Goal: Information Seeking & Learning: Find specific page/section

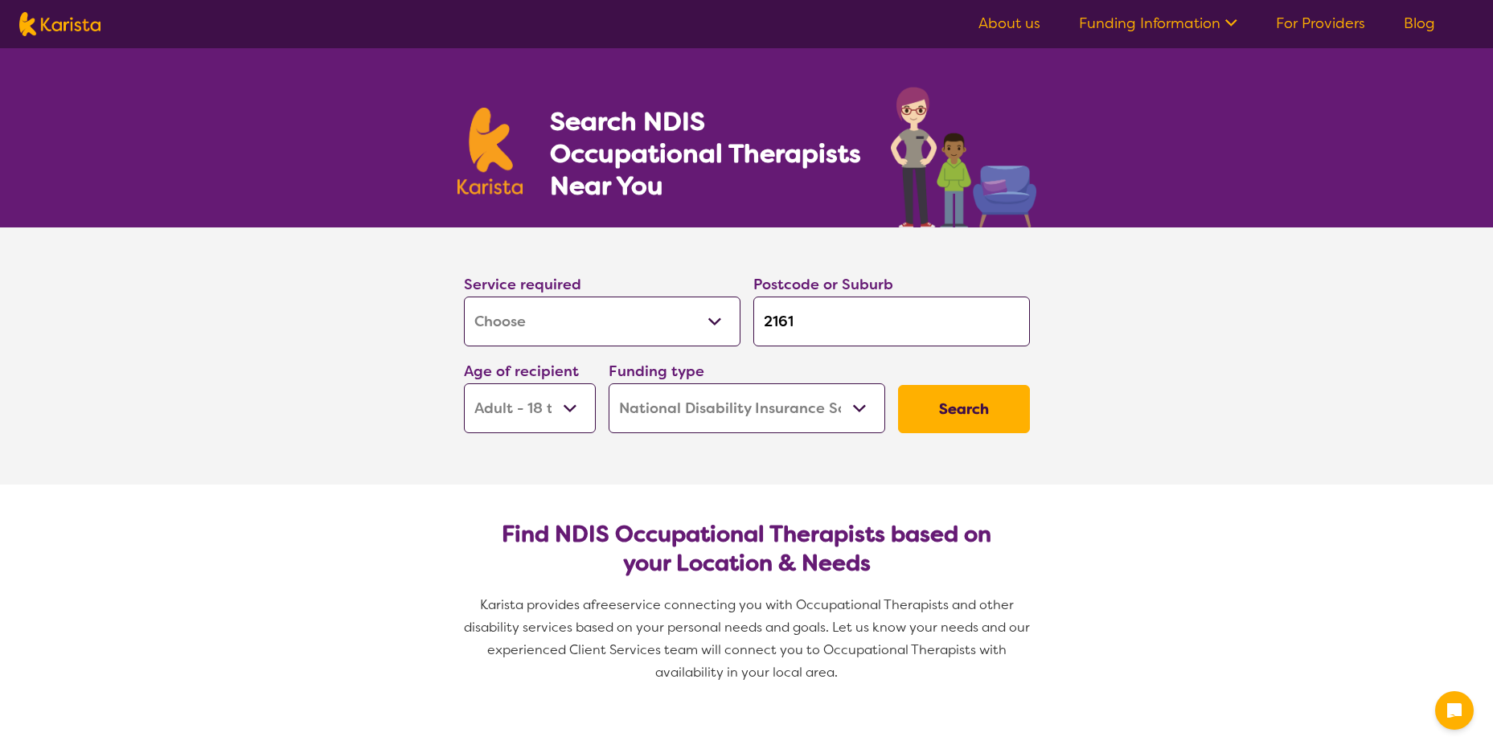
select select "[MEDICAL_DATA]"
select select "AD"
select select "NDIS"
select select "[MEDICAL_DATA]"
select select "AD"
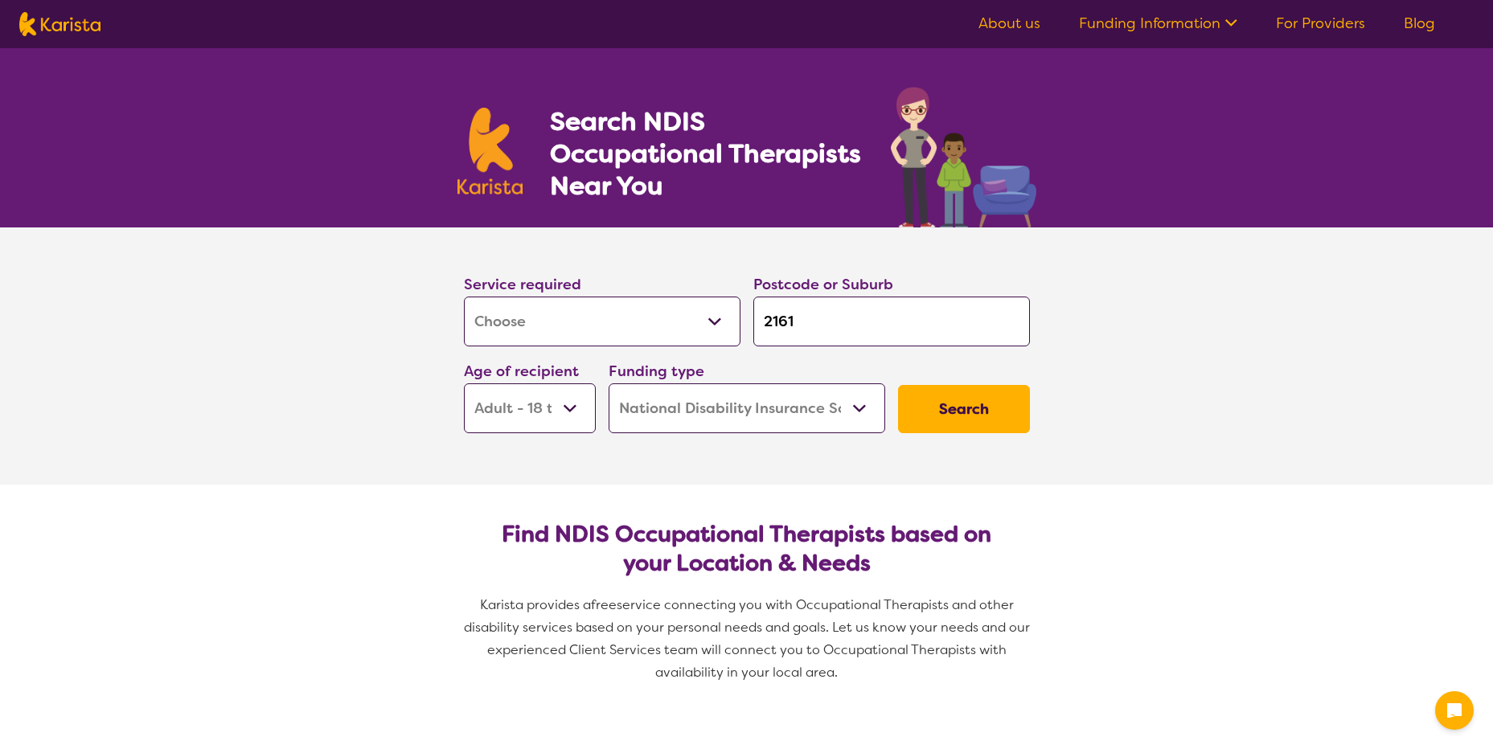
select select "NDIS"
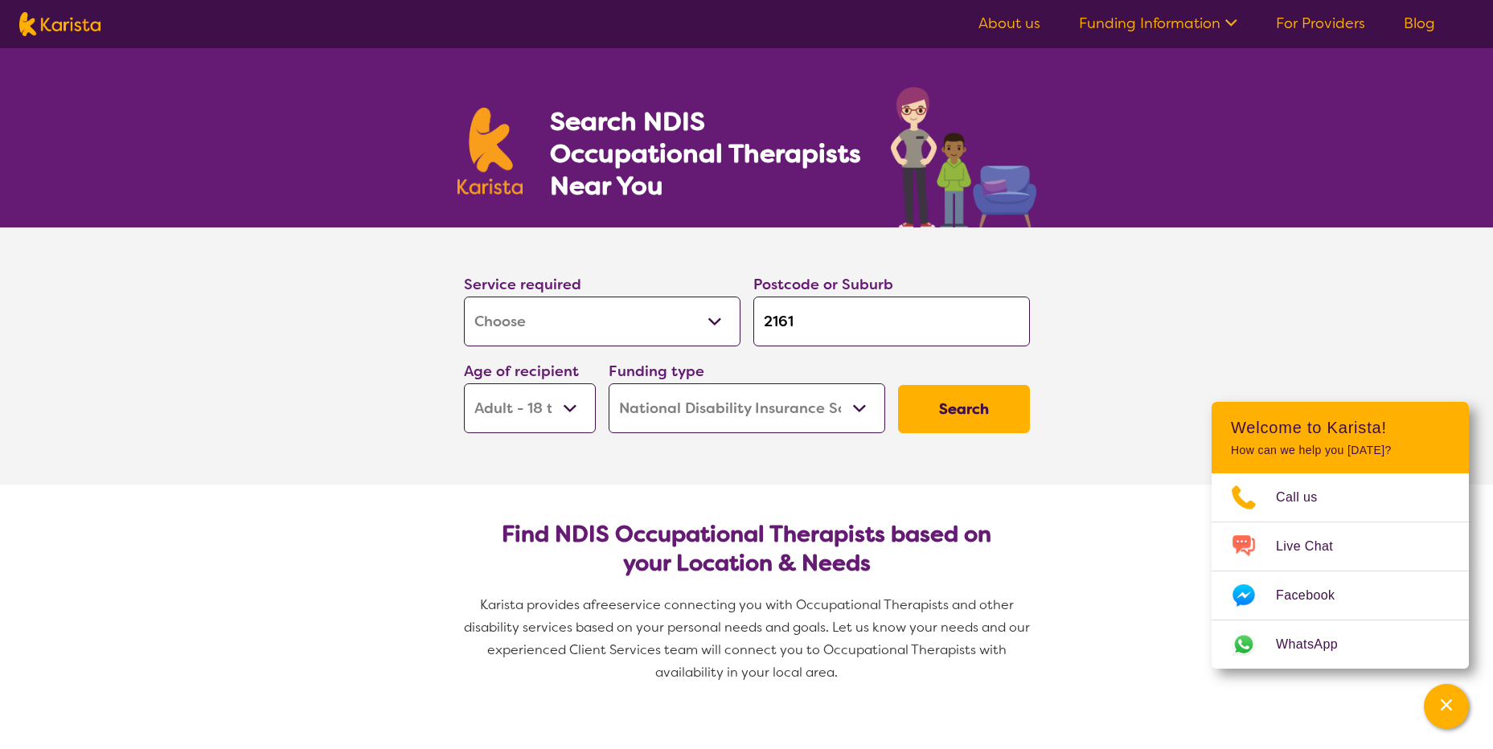
click at [838, 332] on input "2161" at bounding box center [891, 322] width 276 height 50
type input "216"
type input "21"
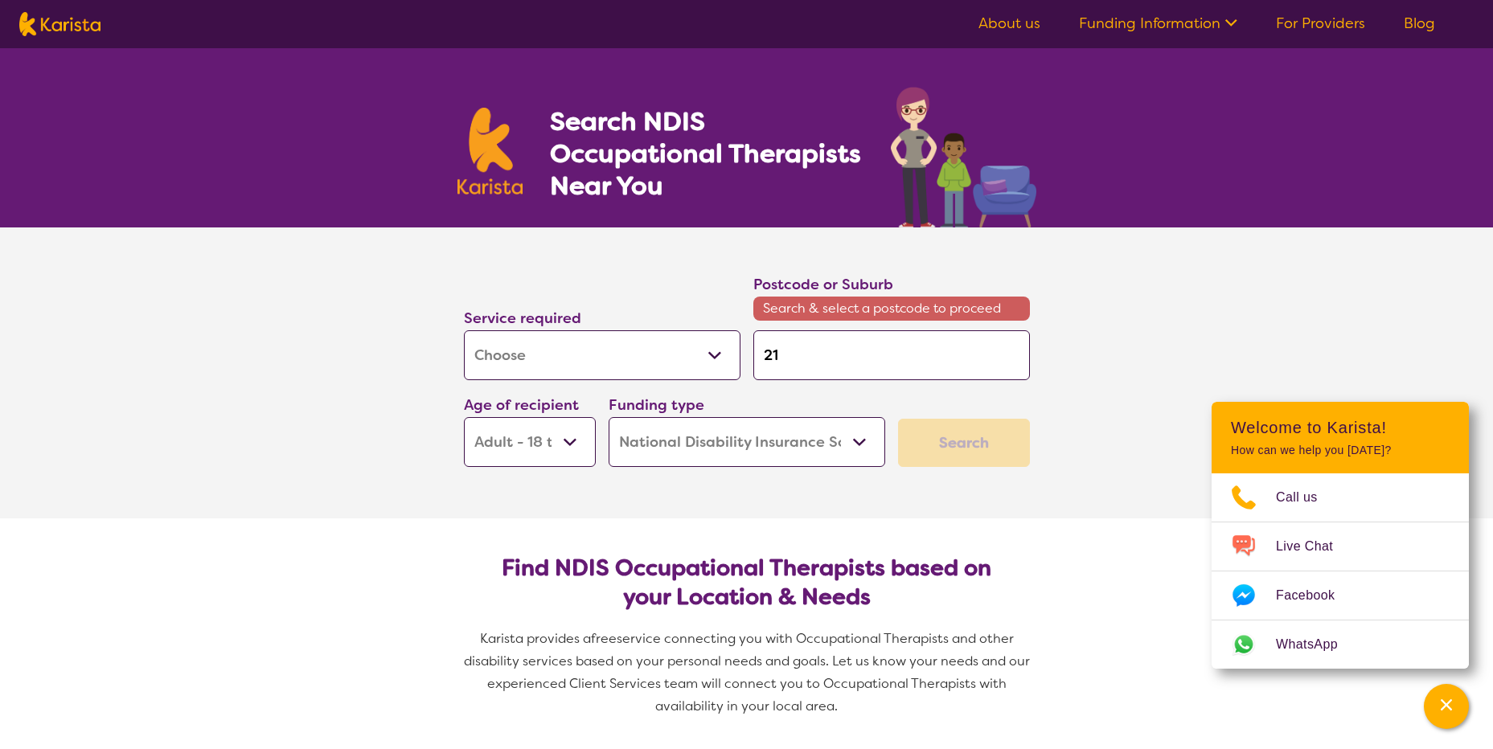
type input "2"
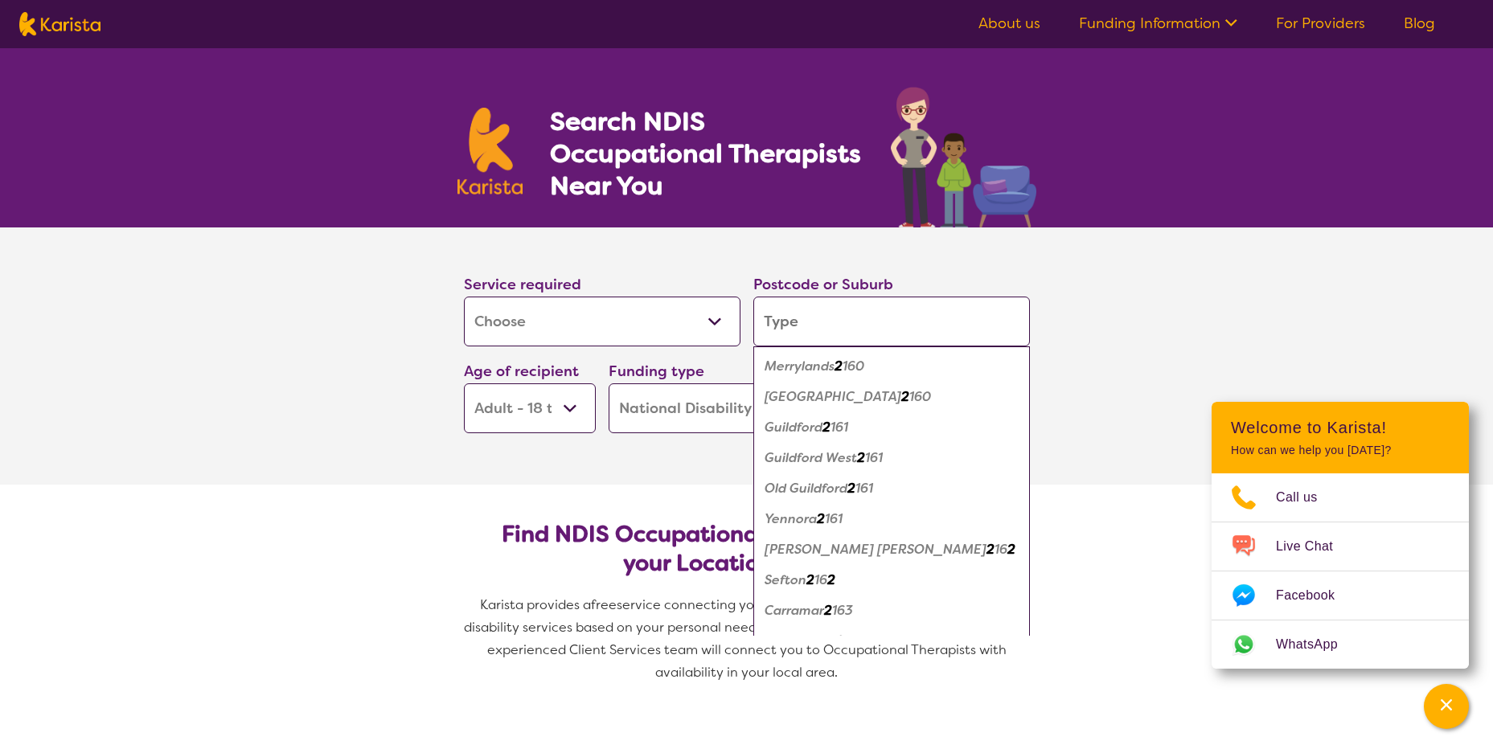
type input "b"
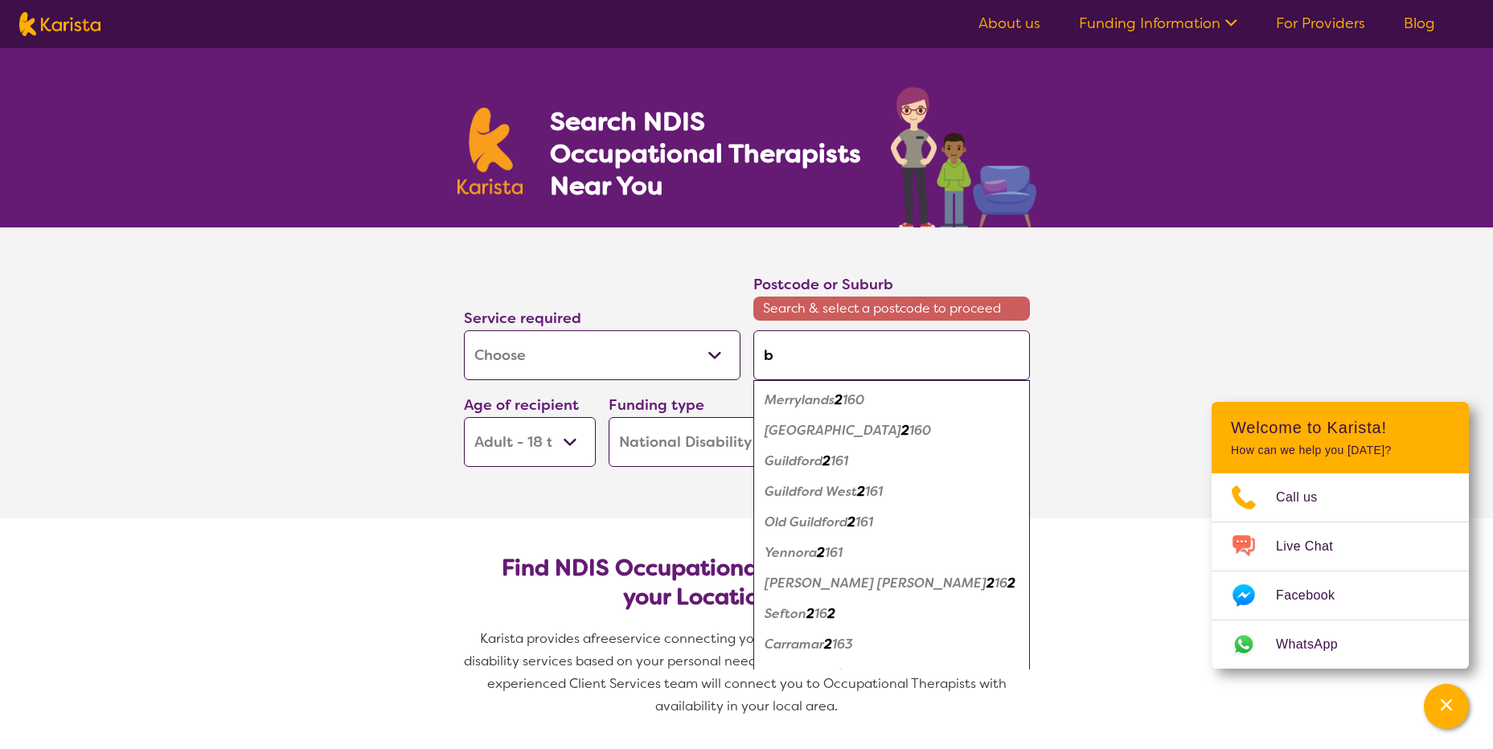
type input "bu"
type input "bun"
type input "bund"
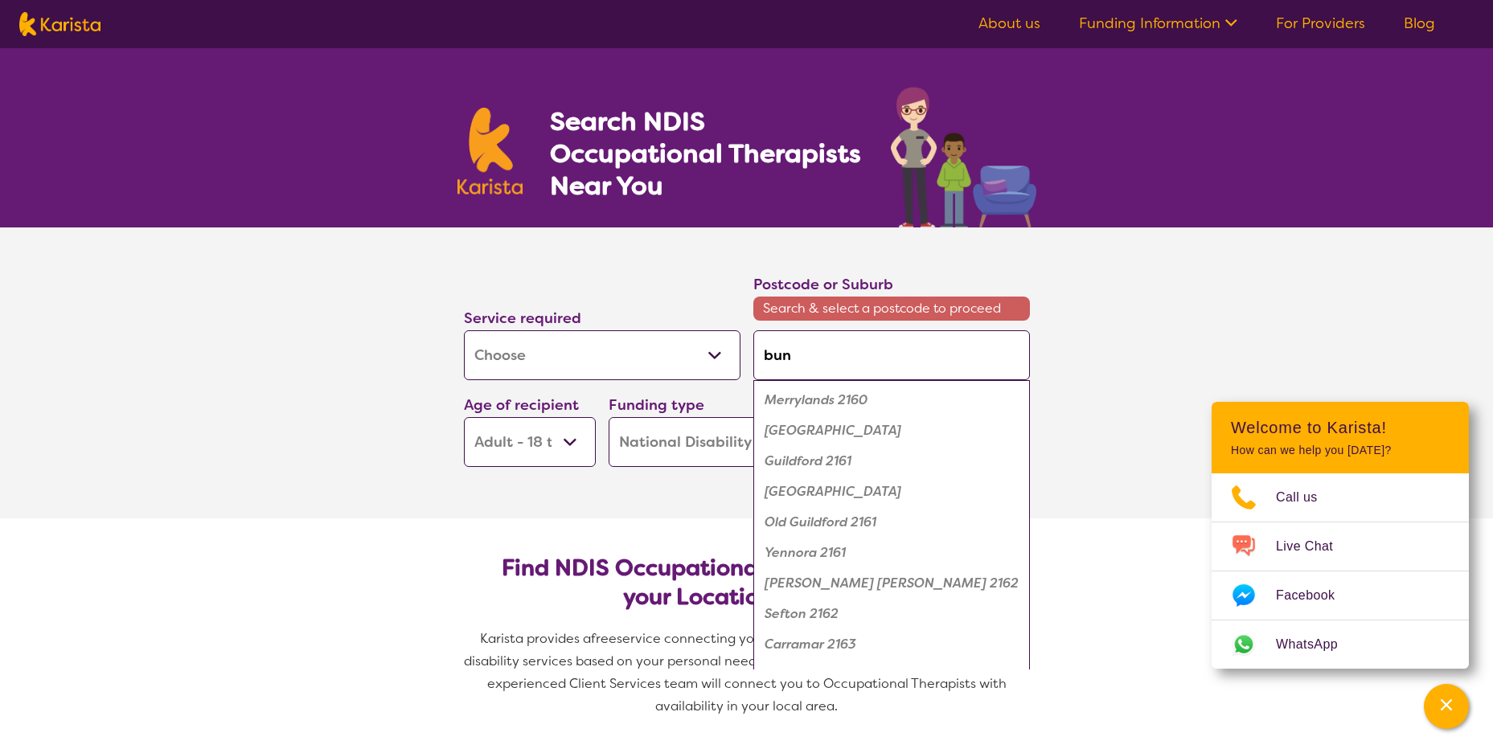
type input "bund"
type input "bunda"
type input "bundan"
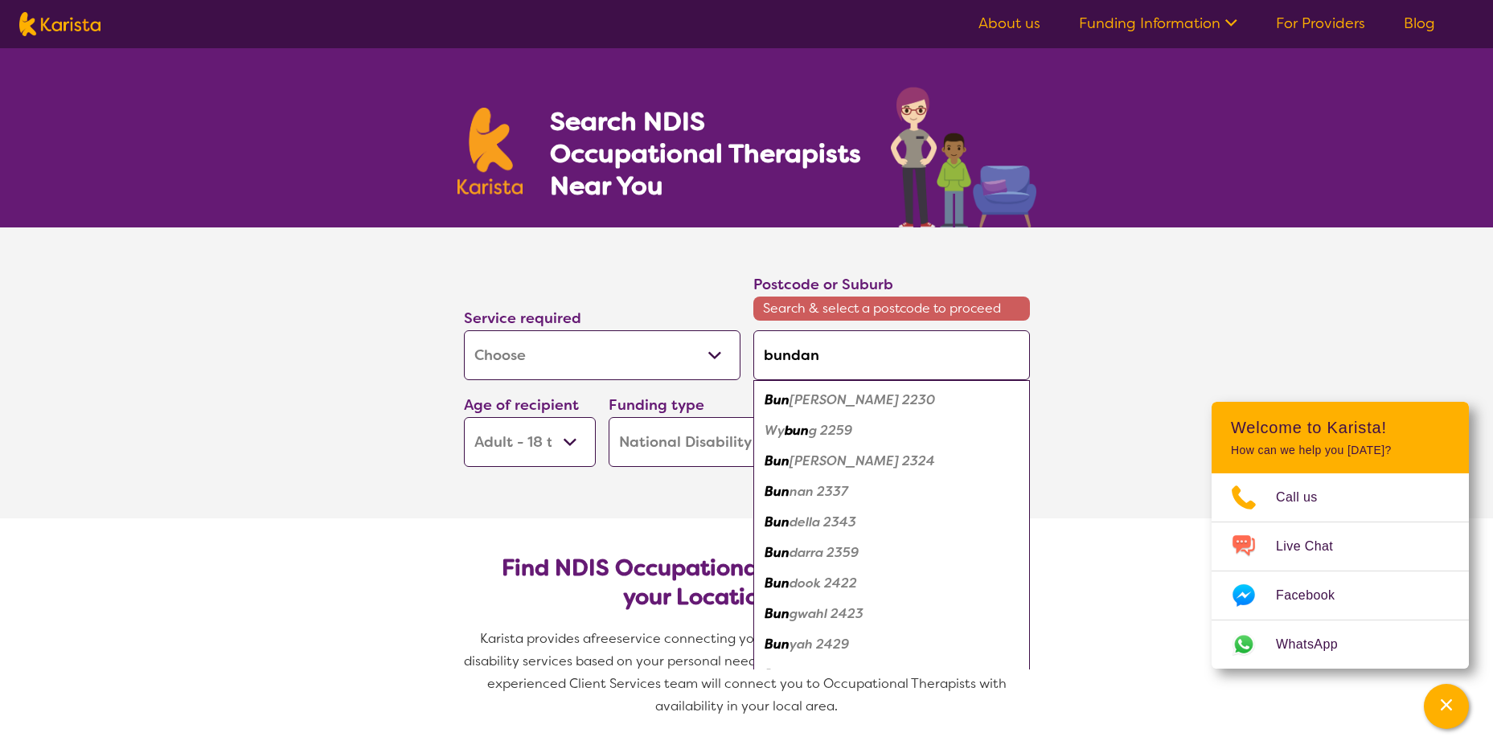
type input "bundano"
type input "bundanoo"
type input "bundanoon"
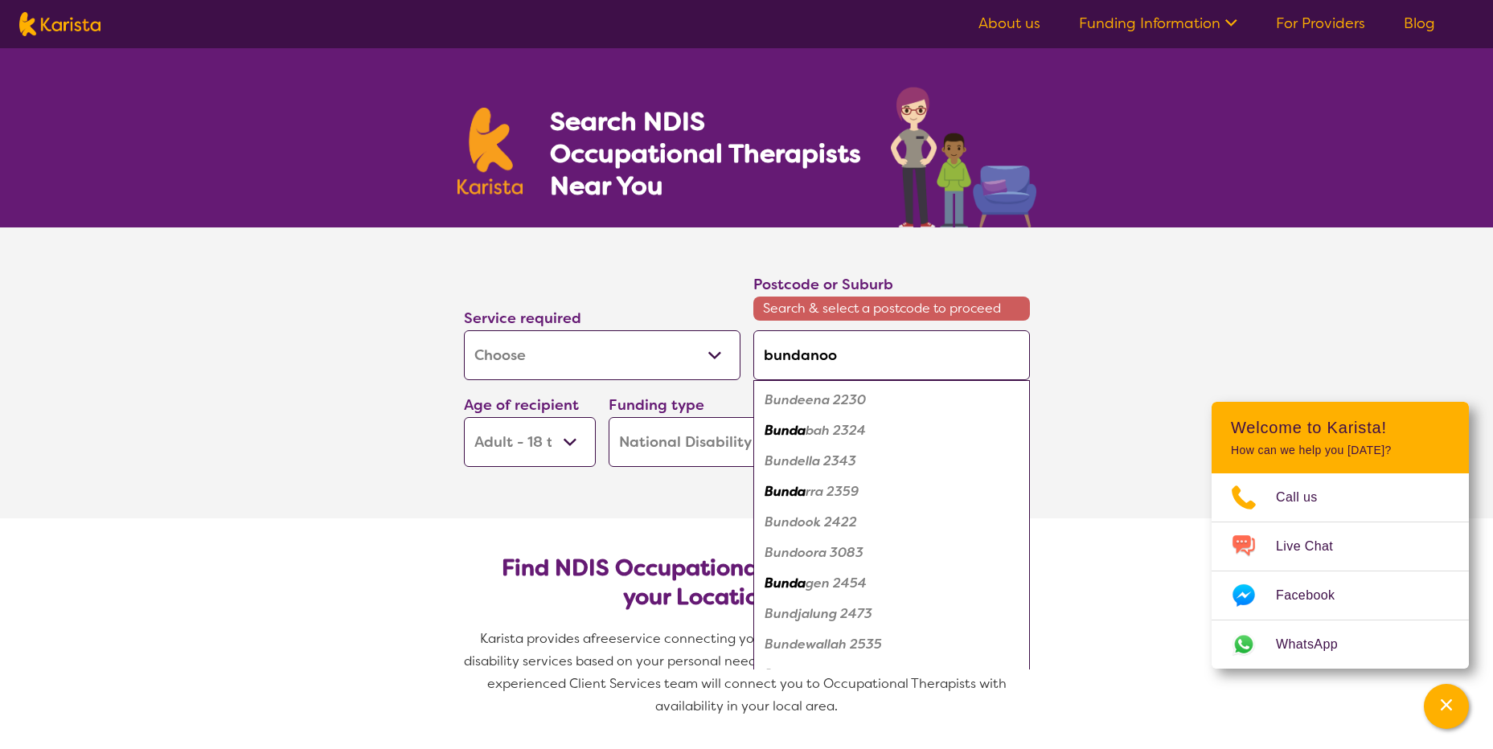
type input "bundanoon"
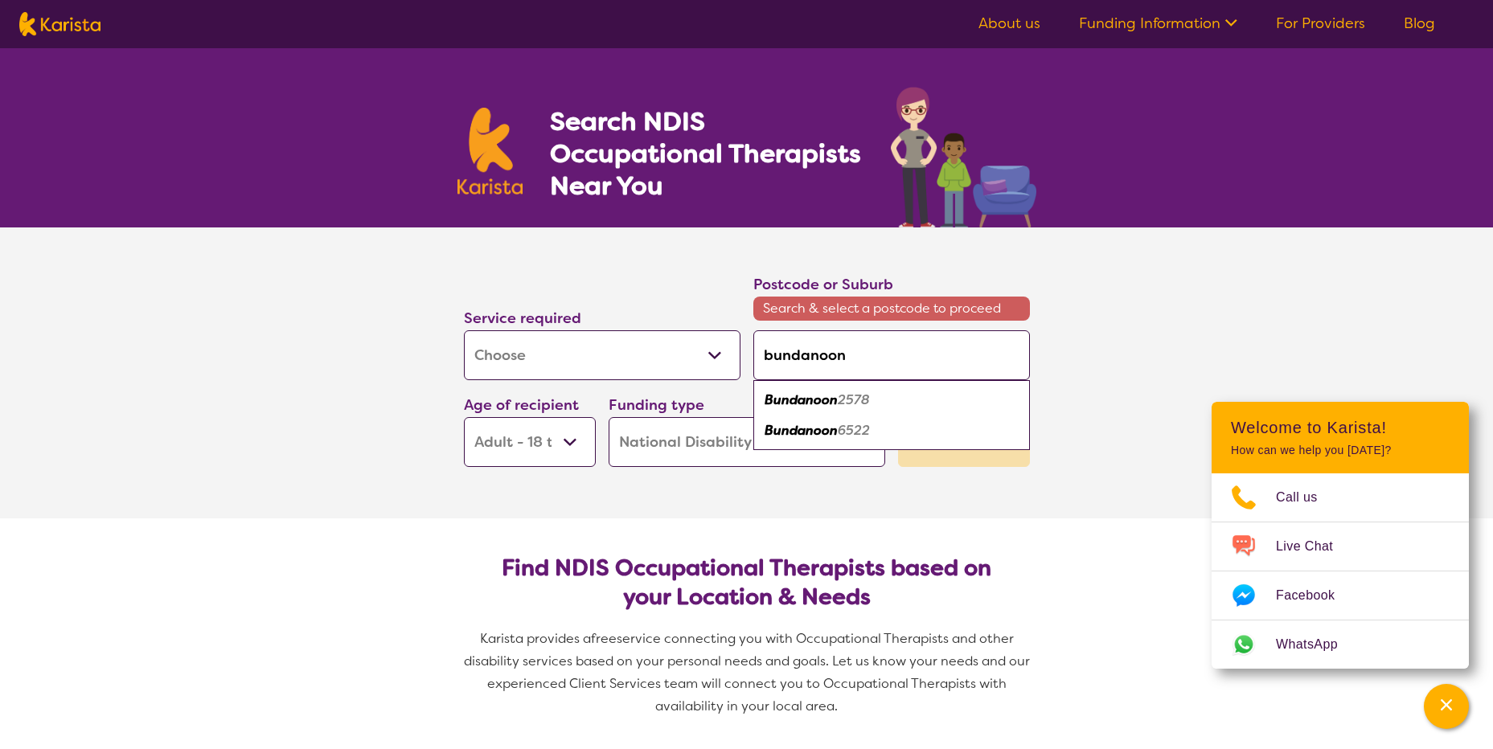
click at [826, 401] on em "Bundanoon" at bounding box center [800, 399] width 73 height 17
type input "2578"
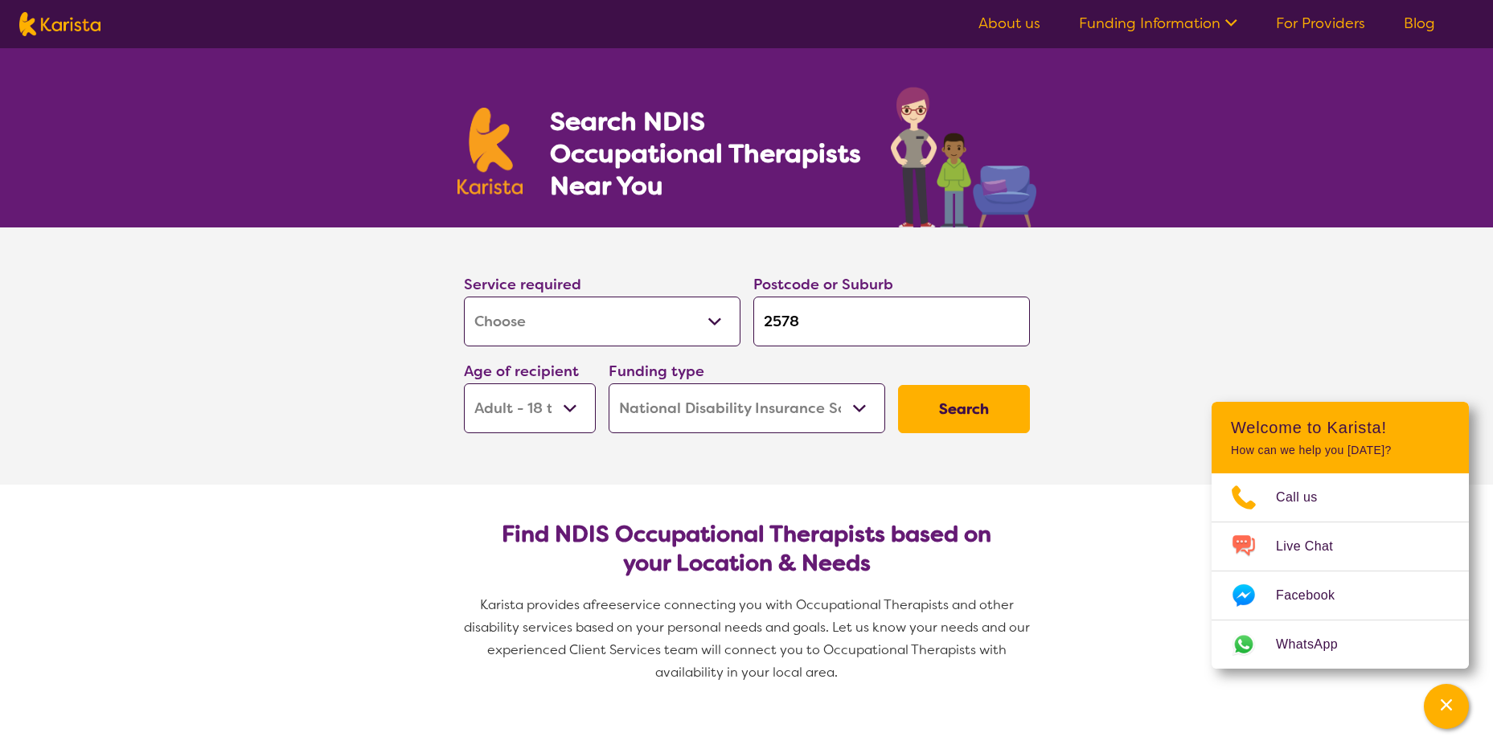
click at [564, 408] on select "Early Childhood - 0 to 9 Child - 10 to 11 Adolescent - 12 to 17 Adult - 18 to 6…" at bounding box center [530, 408] width 132 height 50
click at [464, 383] on select "Early Childhood - 0 to 9 Child - 10 to 11 Adolescent - 12 to 17 Adult - 18 to 6…" at bounding box center [530, 408] width 132 height 50
drag, startPoint x: 805, startPoint y: 396, endPoint x: 798, endPoint y: 403, distance: 9.7
click at [805, 396] on select "Home Care Package (HCP) National Disability Insurance Scheme (NDIS) I don't know" at bounding box center [746, 408] width 276 height 50
click at [608, 383] on select "Home Care Package (HCP) National Disability Insurance Scheme (NDIS) I don't know" at bounding box center [746, 408] width 276 height 50
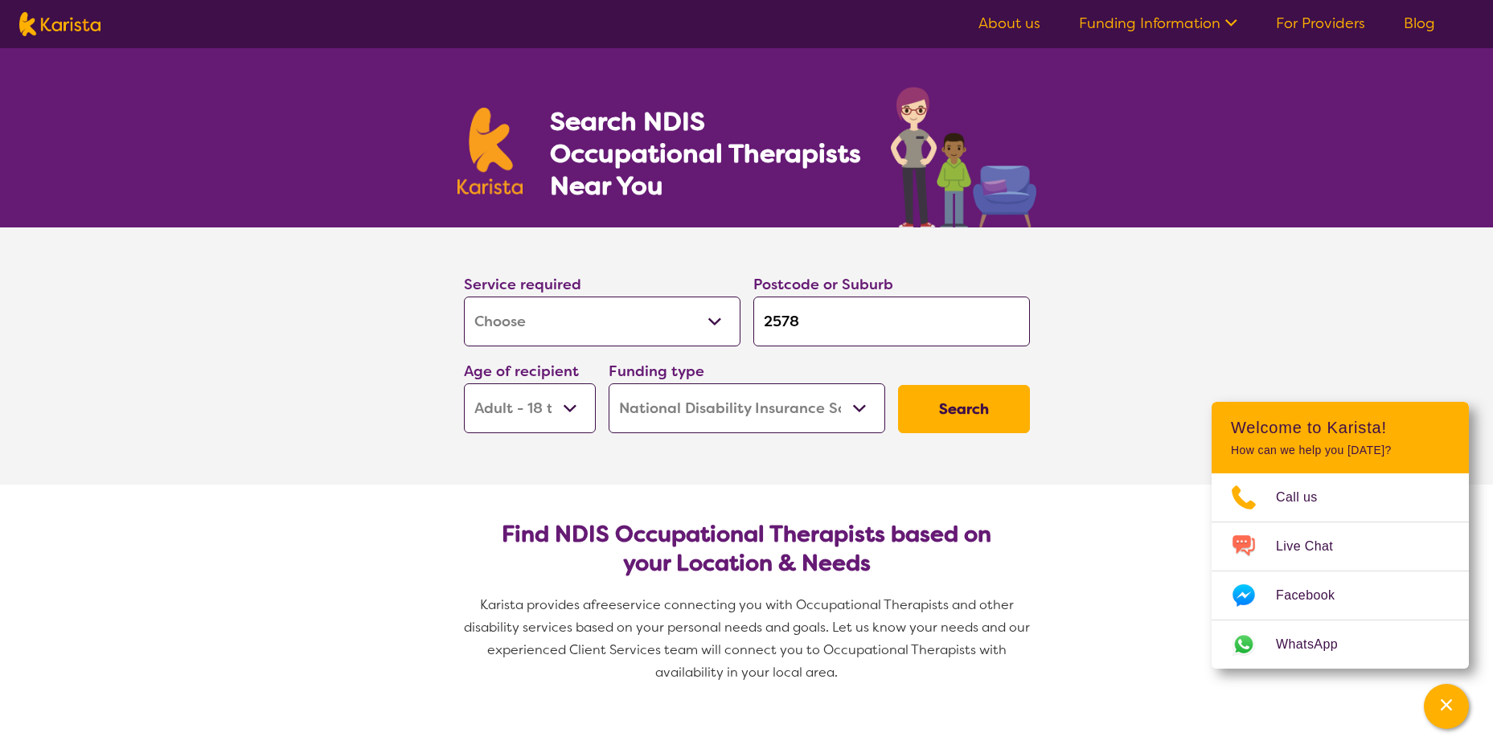
click at [909, 400] on button "Search" at bounding box center [964, 409] width 132 height 48
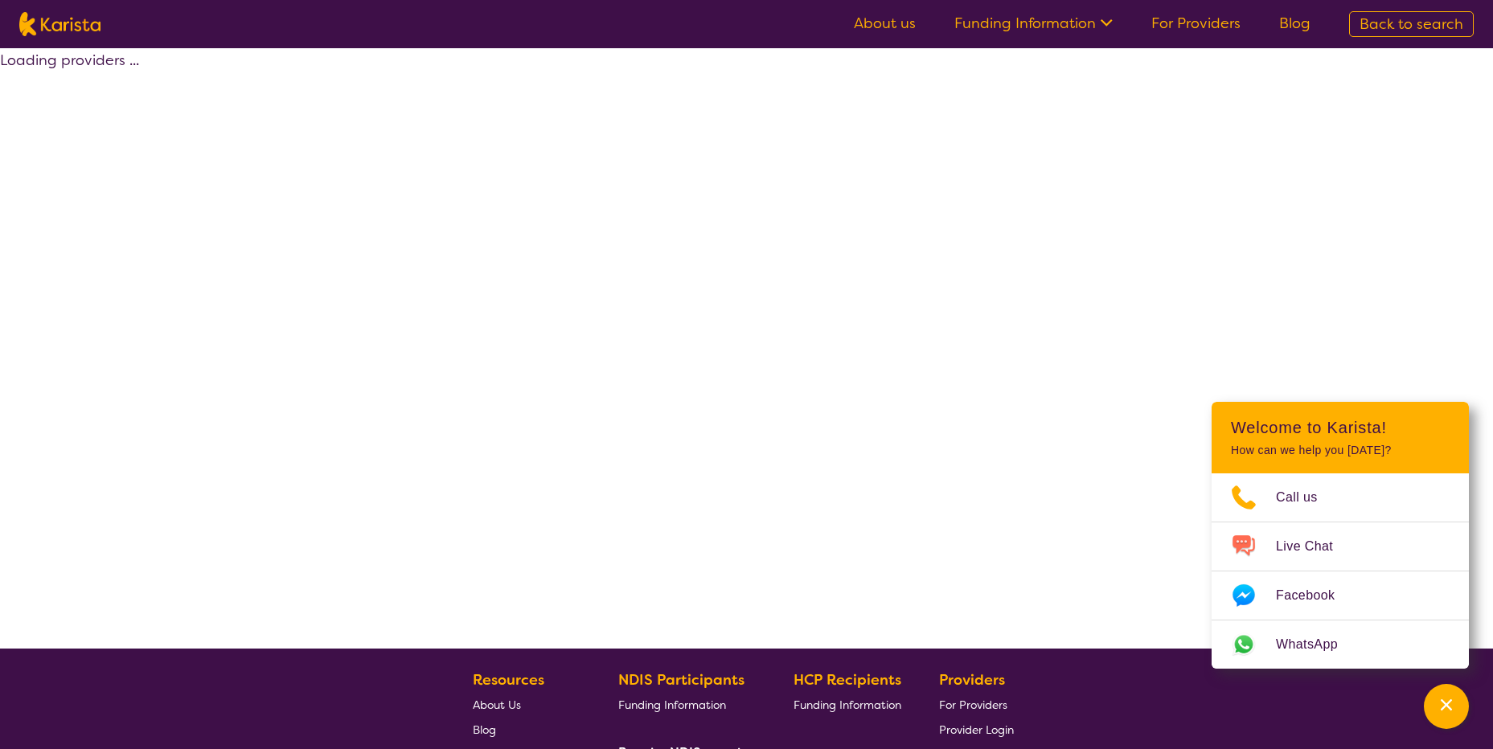
select select "by_score"
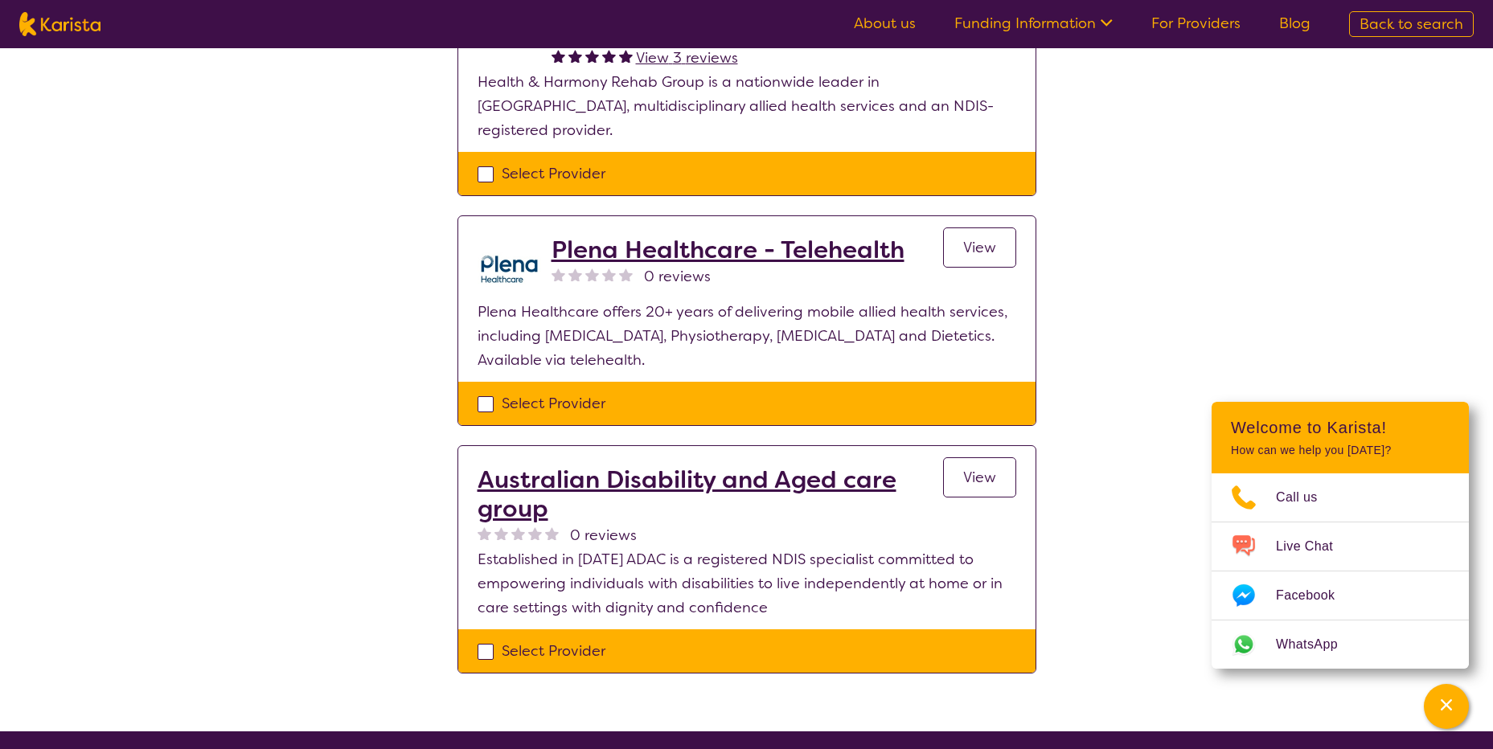
scroll to position [723, 0]
